Goal: Task Accomplishment & Management: Complete application form

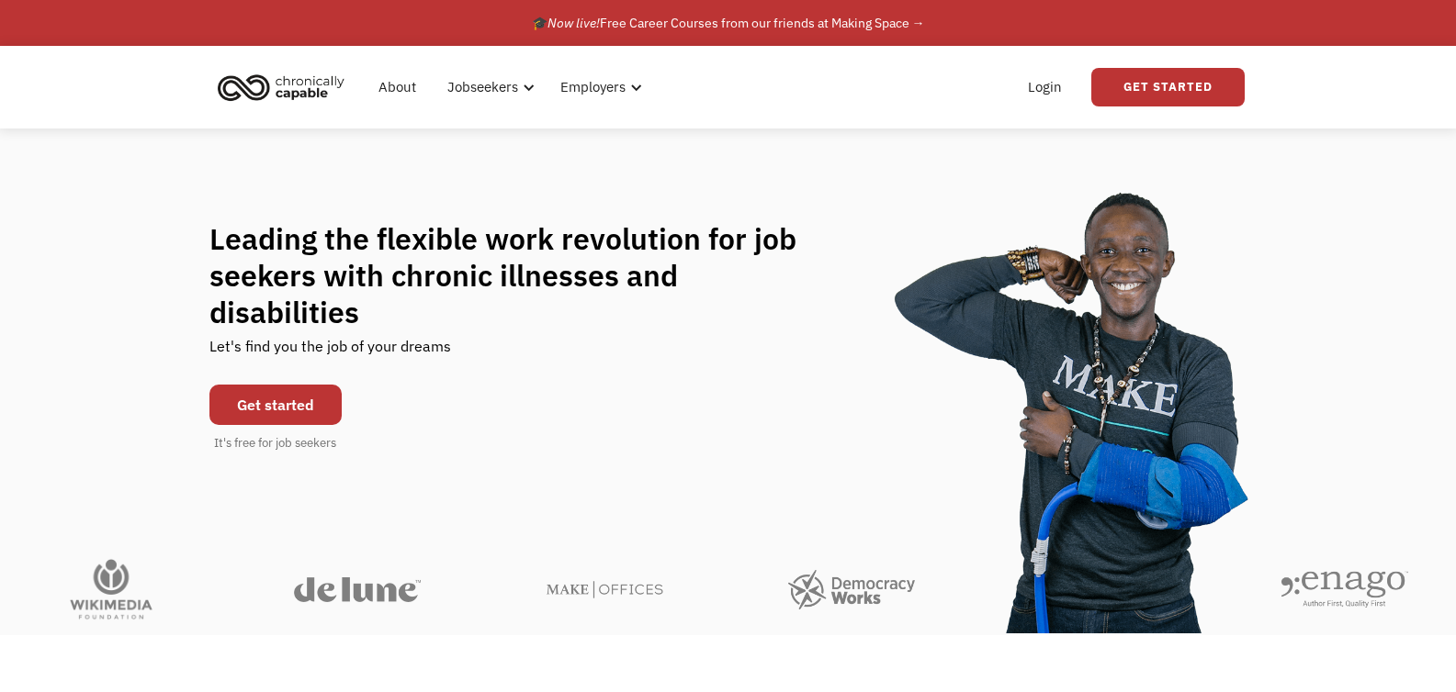
click at [400, 309] on h1 "Leading the flexible work revolution for job seekers with chronic illnesses and…" at bounding box center [520, 275] width 623 height 110
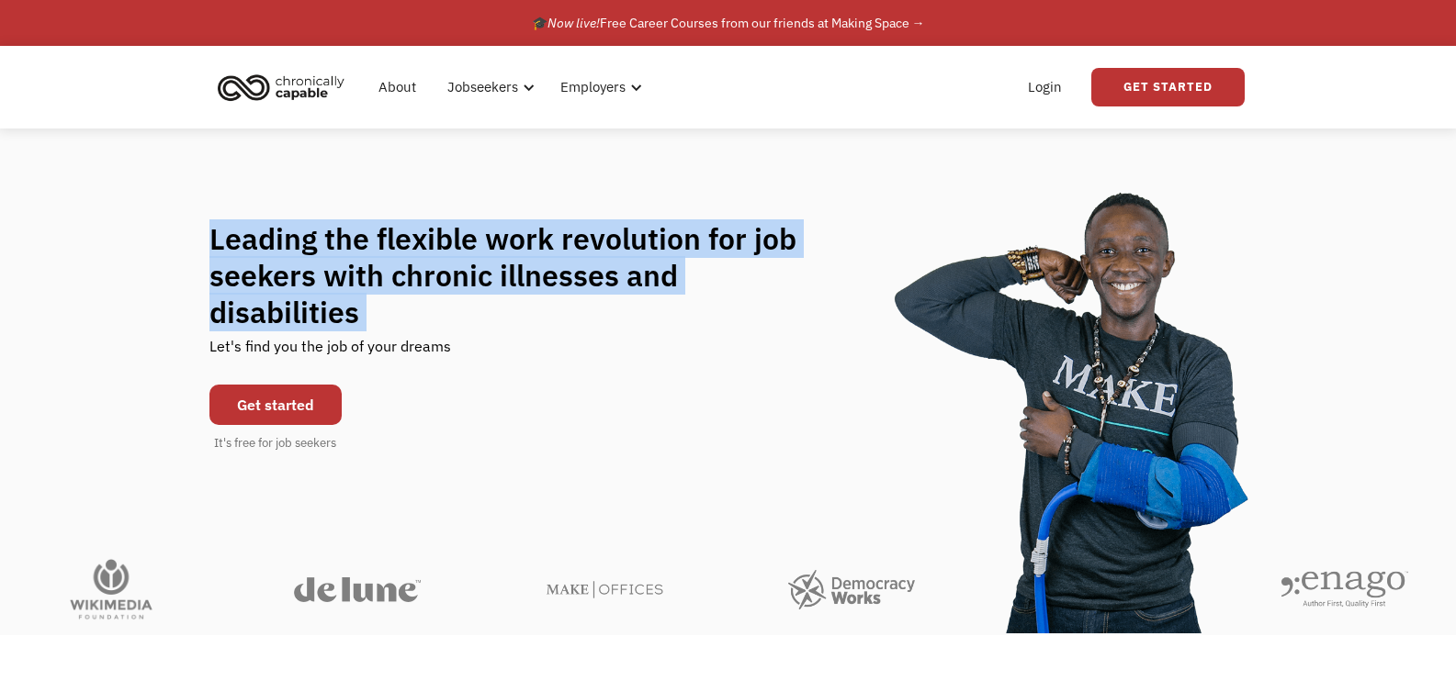
click at [400, 309] on h1 "Leading the flexible work revolution for job seekers with chronic illnesses and…" at bounding box center [520, 275] width 623 height 110
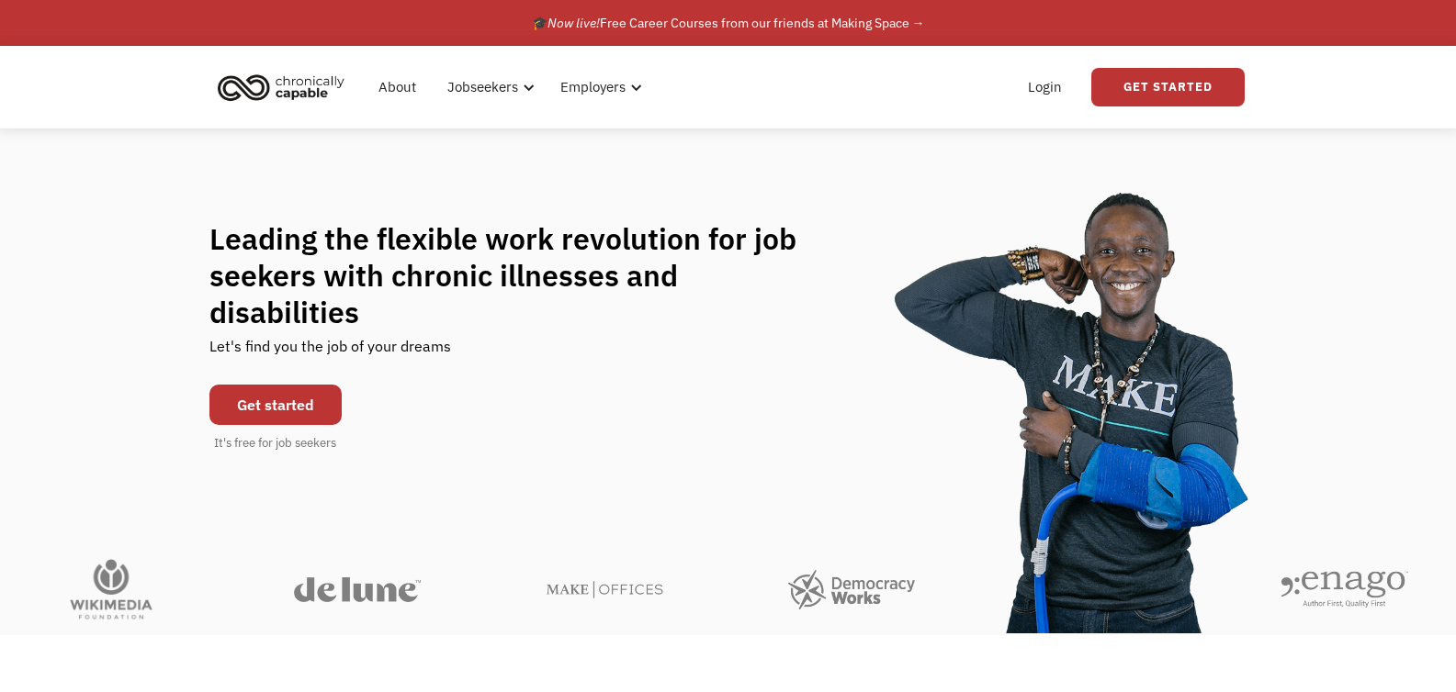
click at [401, 333] on div "Let's find you the job of your dreams" at bounding box center [330, 353] width 242 height 45
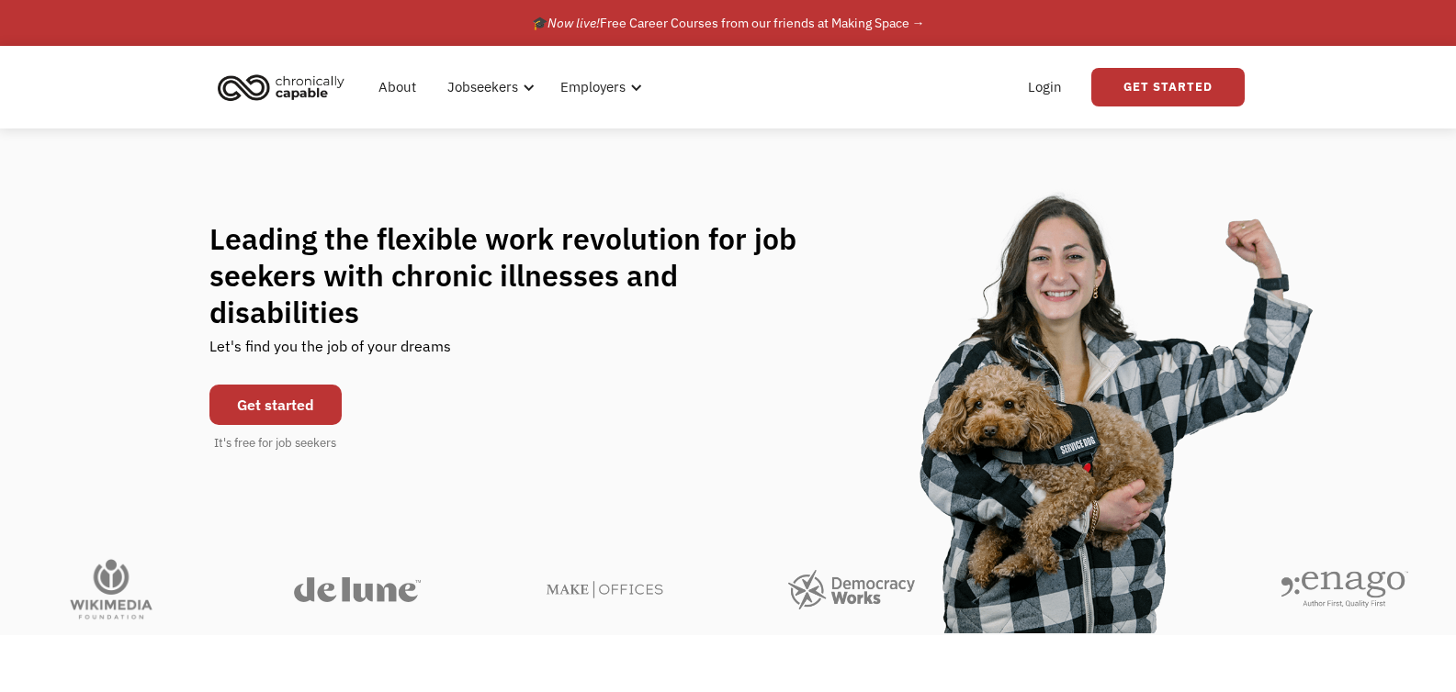
click at [272, 394] on link "Get started" at bounding box center [275, 405] width 132 height 40
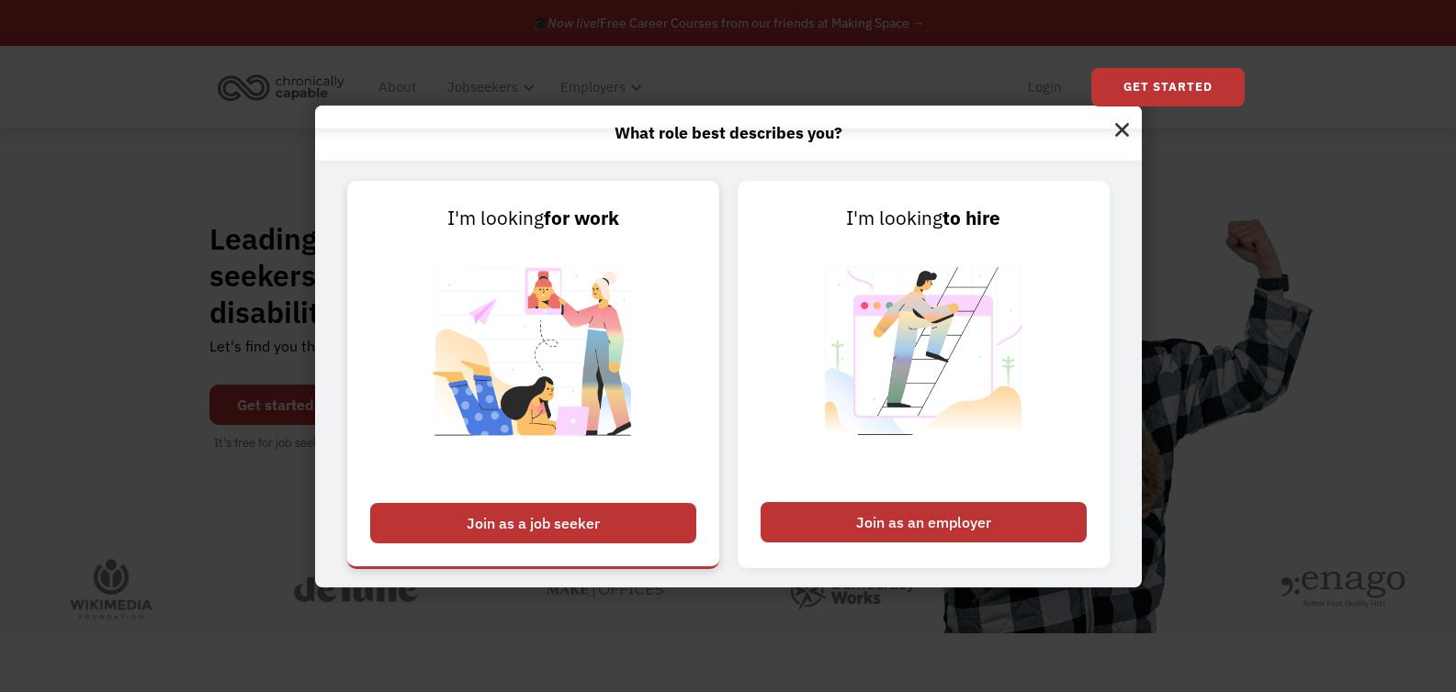
click at [537, 530] on div "Join as a job seeker" at bounding box center [533, 523] width 326 height 40
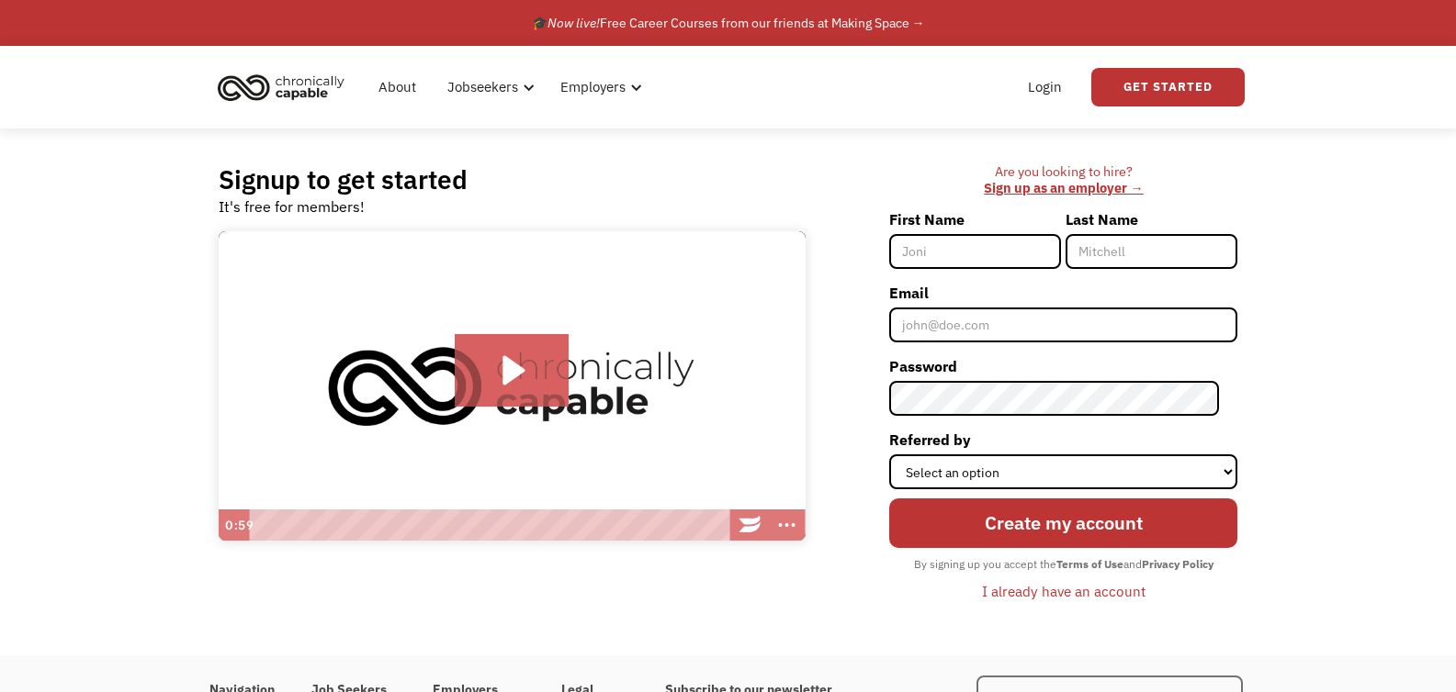
click at [967, 251] on input "First Name" at bounding box center [975, 251] width 172 height 35
click at [867, 253] on div "Are you looking to hire? ‍ Sign up as an employer → First Name Last Name Email …" at bounding box center [1031, 392] width 414 height 458
